Goal: Task Accomplishment & Management: Use online tool/utility

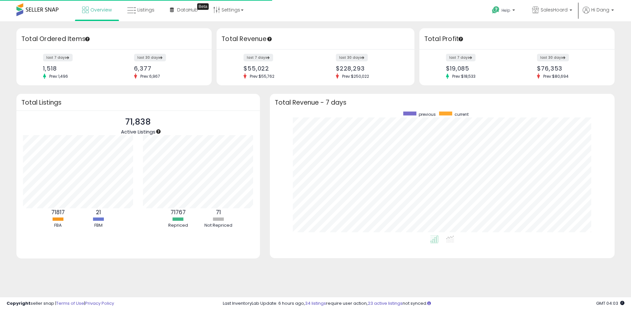
scroll to position [124, 331]
click at [147, 18] on link "Listings" at bounding box center [140, 10] width 37 height 20
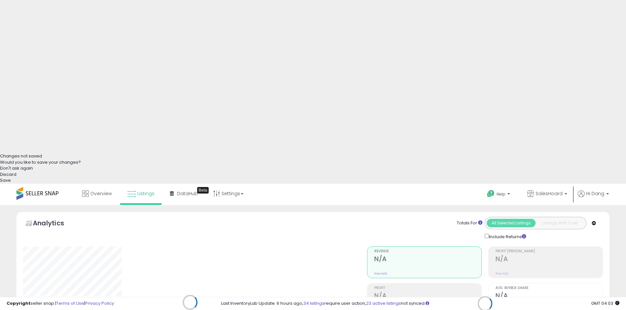
scroll to position [164, 0]
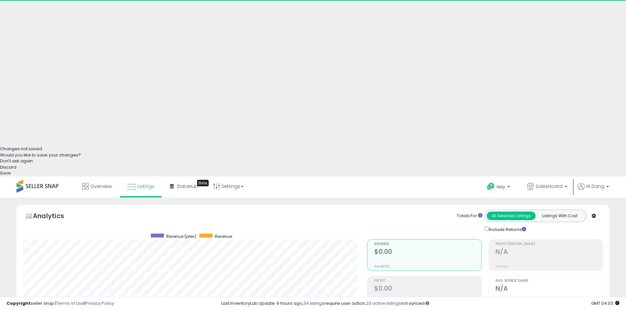
scroll to position [135, 344]
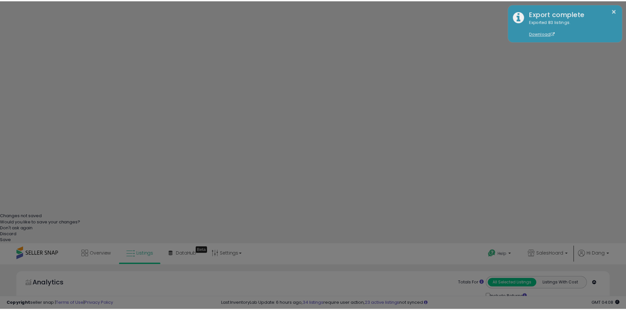
scroll to position [135, 347]
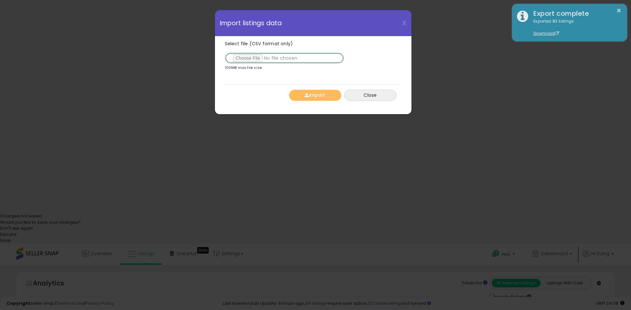
click at [254, 59] on input "Select file (CSV format only)" at bounding box center [284, 58] width 119 height 11
type input "**********"
click at [310, 97] on button "Import" at bounding box center [315, 95] width 53 height 11
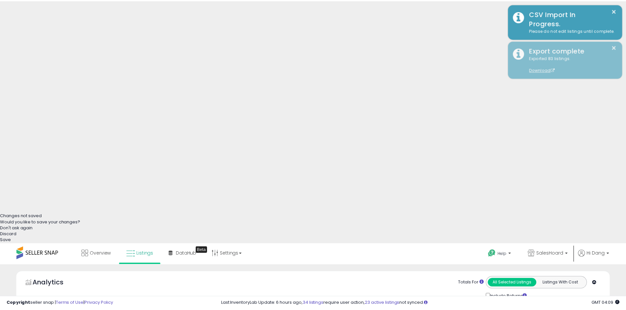
scroll to position [328392, 328183]
